Goal: Navigation & Orientation: Find specific page/section

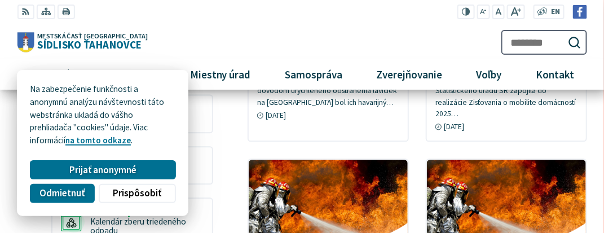
scroll to position [734, 0]
